Goal: Task Accomplishment & Management: Complete application form

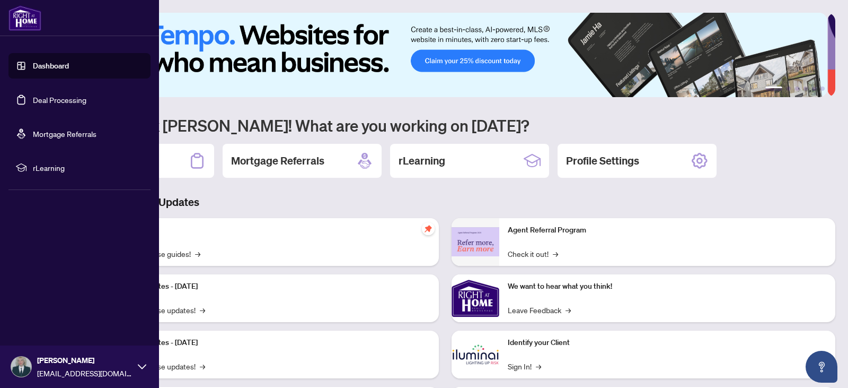
click at [40, 95] on link "Deal Processing" at bounding box center [60, 100] width 54 height 10
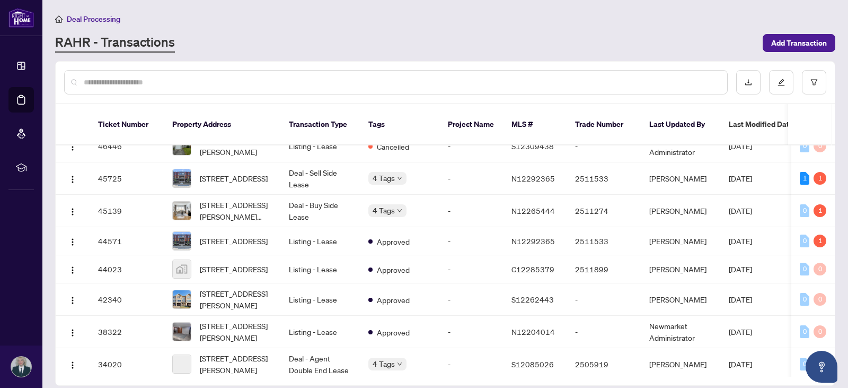
scroll to position [217, 0]
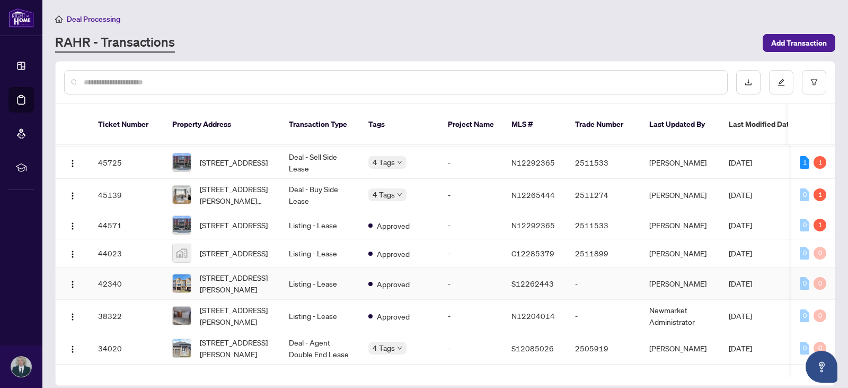
click at [304, 287] on td "Listing - Lease" at bounding box center [320, 283] width 80 height 32
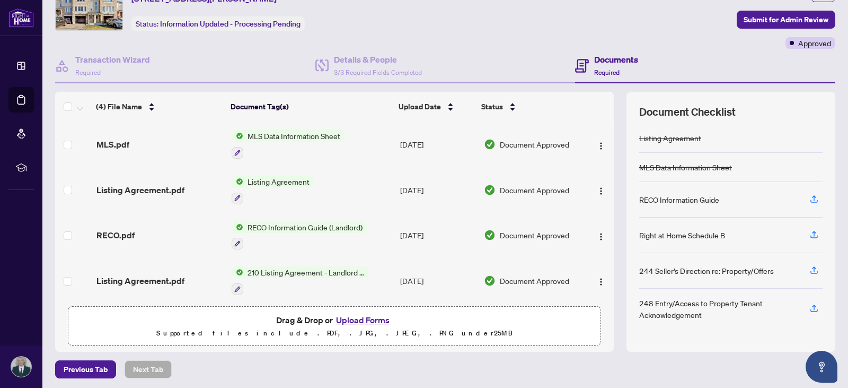
scroll to position [56, 0]
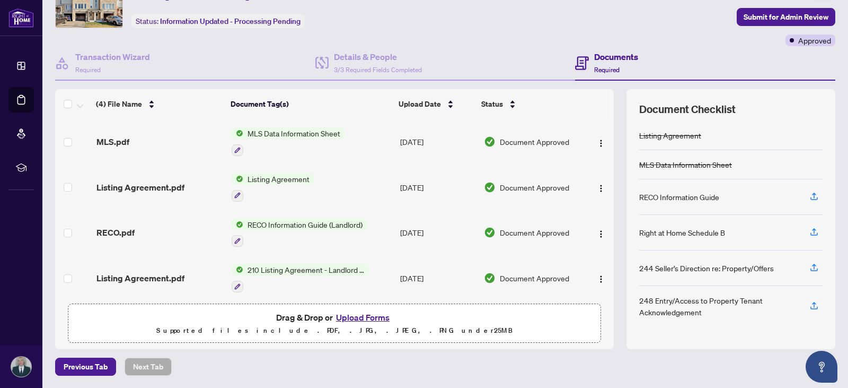
click at [368, 314] on button "Upload Forms" at bounding box center [363, 317] width 60 height 14
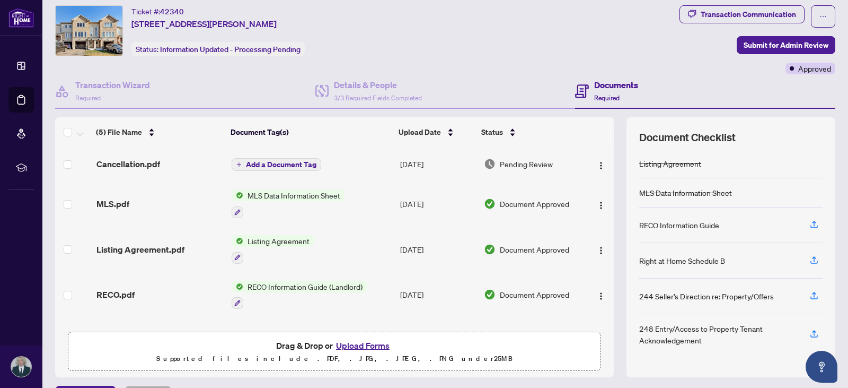
scroll to position [0, 0]
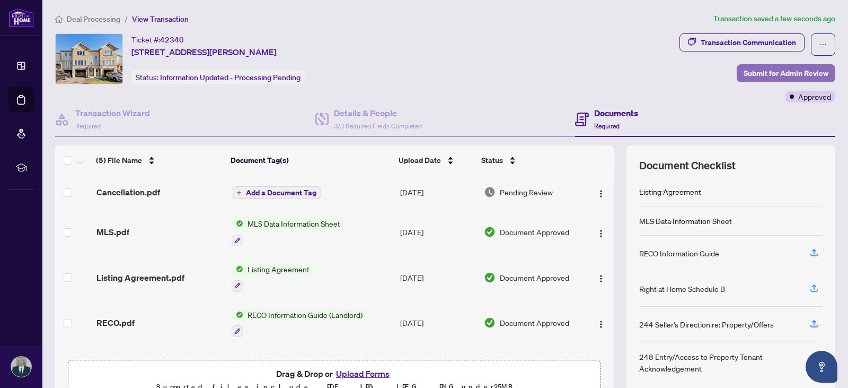
click at [759, 71] on span "Submit for Admin Review" at bounding box center [786, 73] width 85 height 17
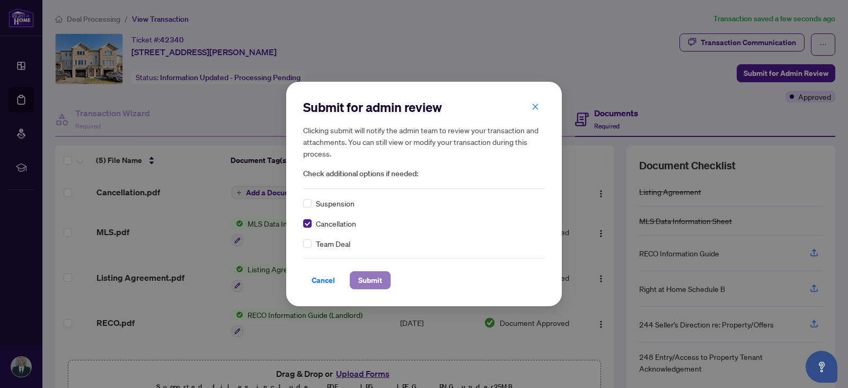
click at [373, 282] on span "Submit" at bounding box center [370, 279] width 24 height 17
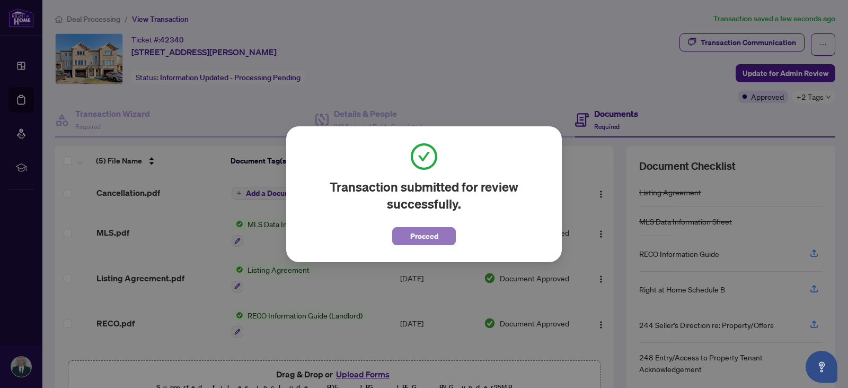
click at [416, 233] on span "Proceed" at bounding box center [424, 235] width 28 height 17
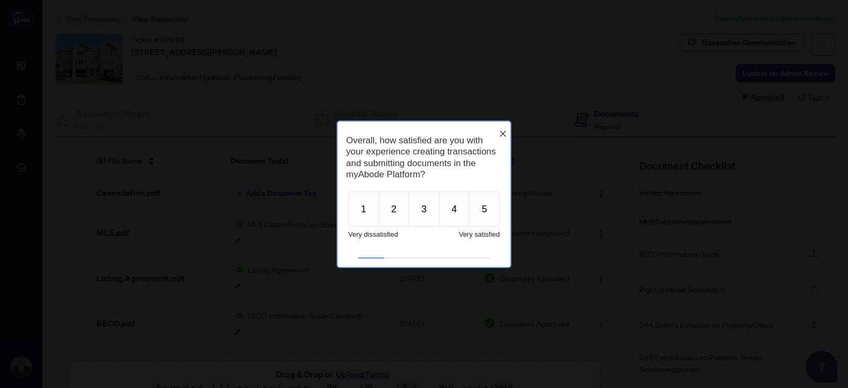
click at [502, 129] on icon "Close button" at bounding box center [503, 133] width 8 height 8
